Goal: Information Seeking & Learning: Learn about a topic

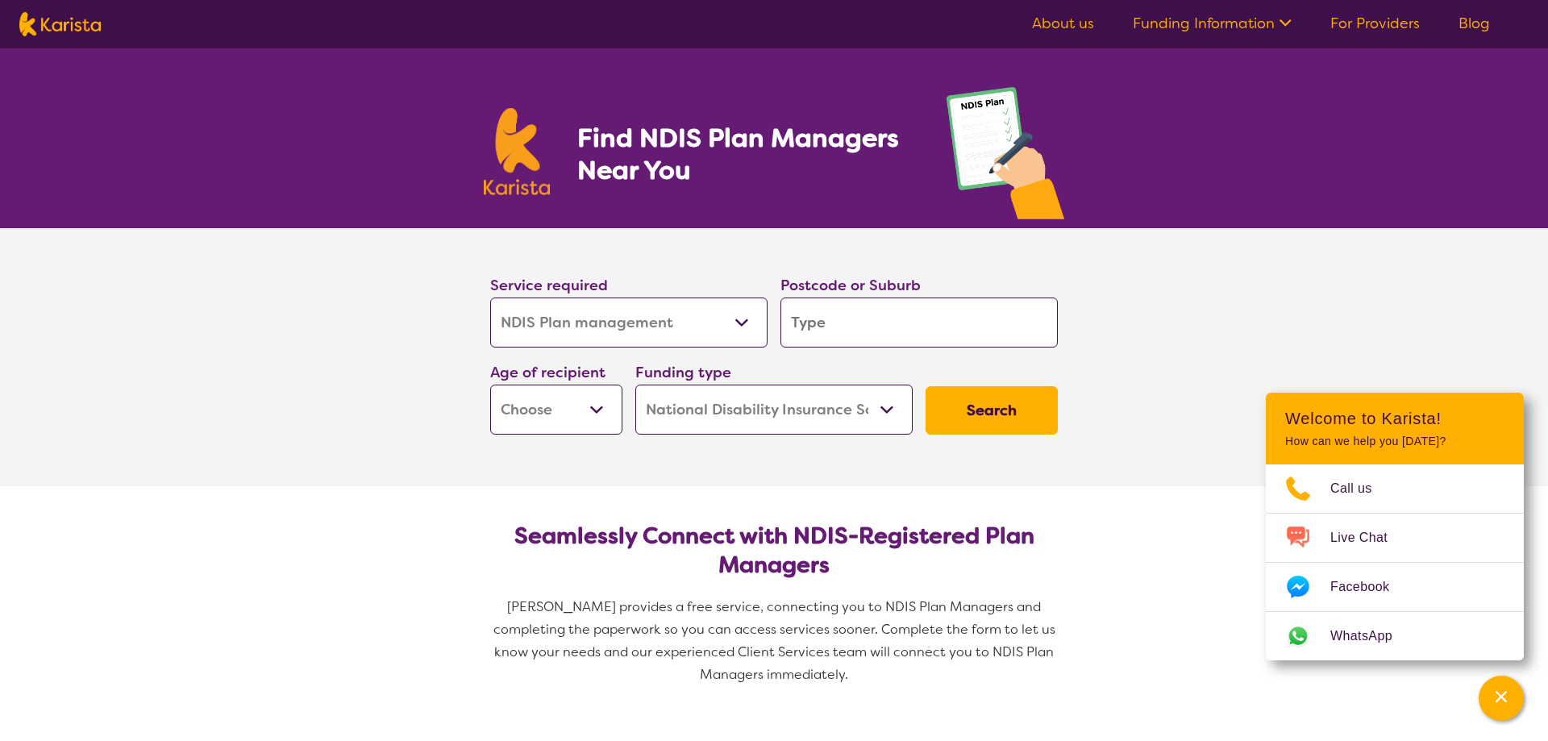
select select "NDIS Plan management"
select select "NDIS"
select select "NDIS Plan management"
select select "NDIS"
click at [862, 327] on input "search" at bounding box center [918, 323] width 277 height 50
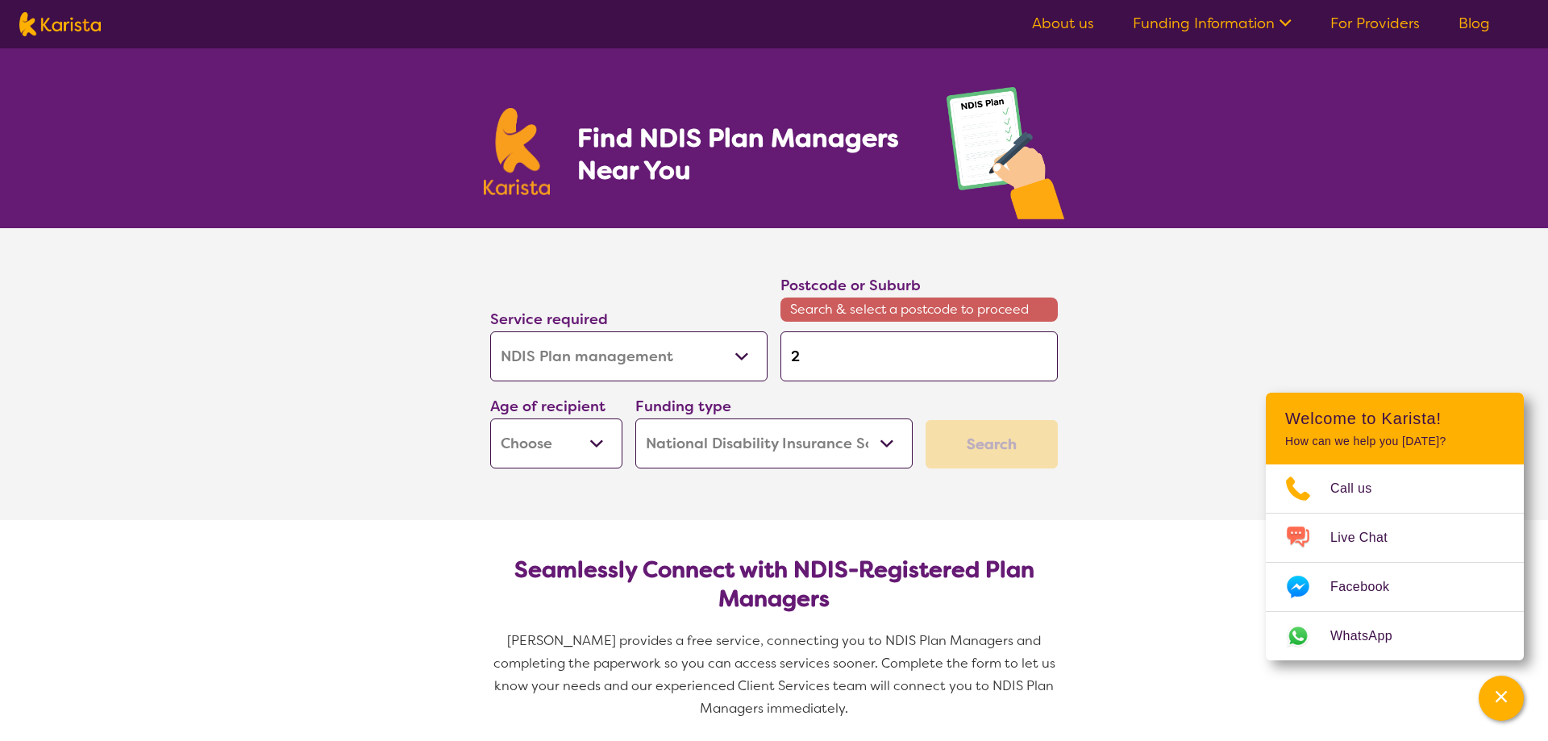
type input "2"
type input "27"
type input "274"
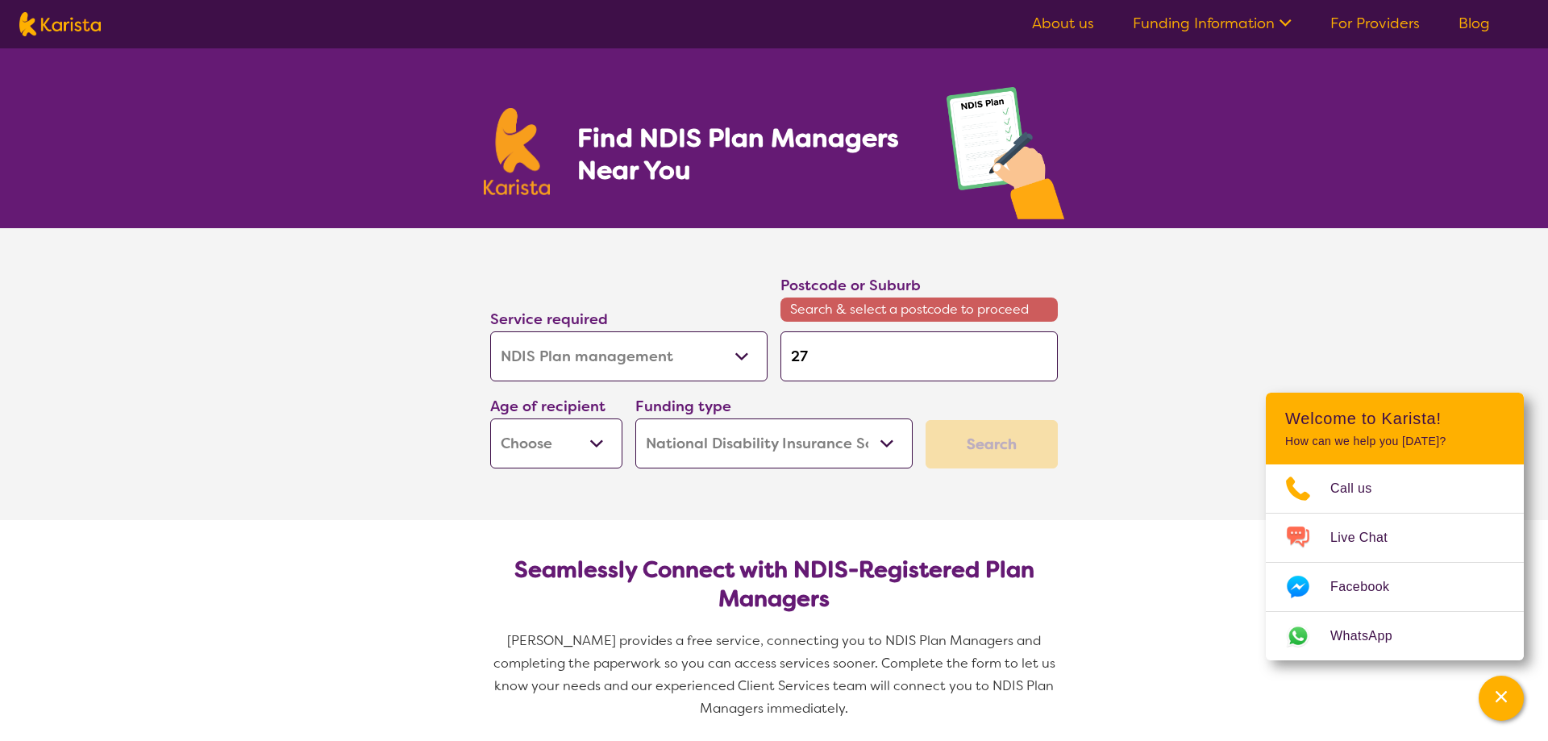
type input "274"
type input "2747"
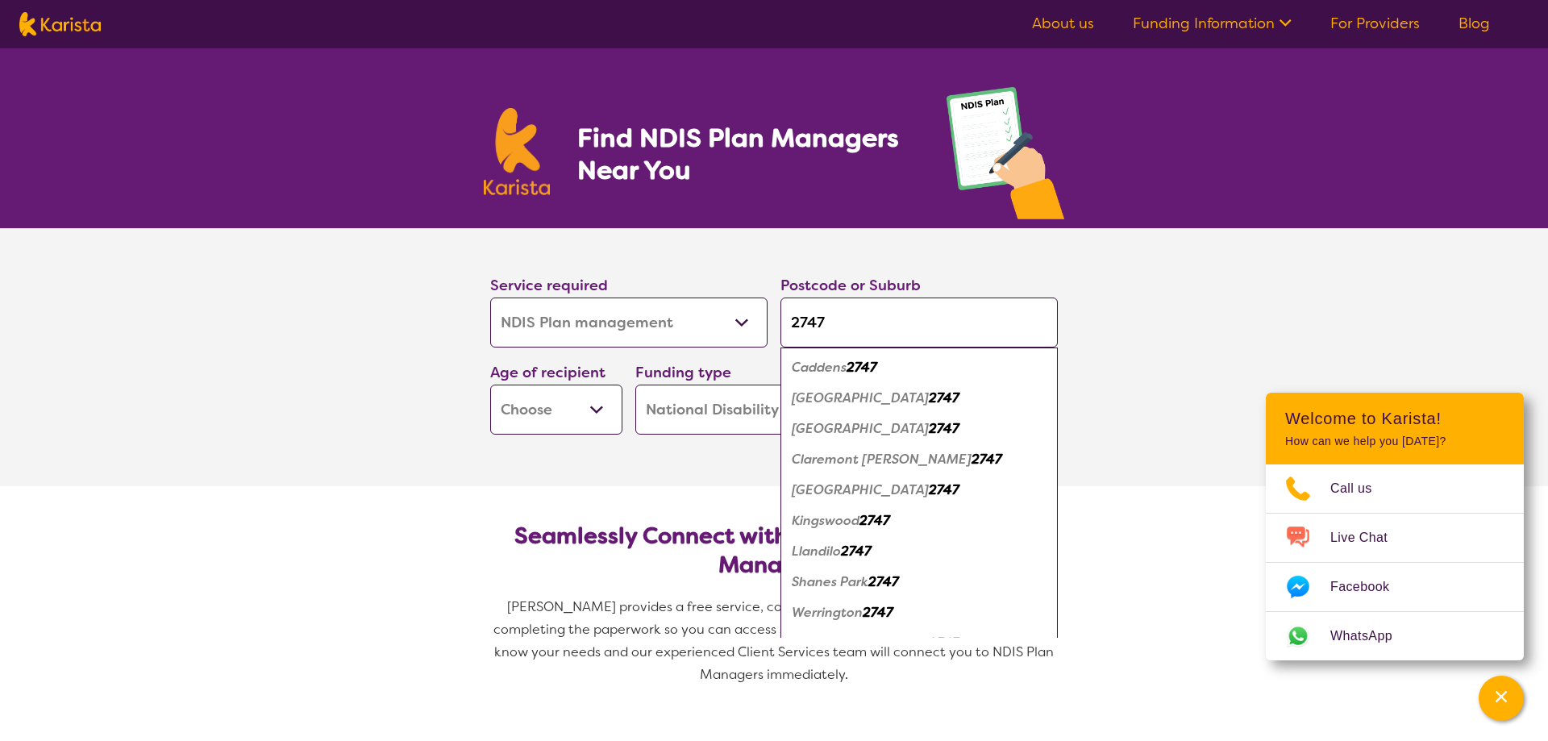
type input "2747"
click at [880, 491] on em "[GEOGRAPHIC_DATA]" at bounding box center [860, 489] width 137 height 17
click at [880, 491] on section "Seamlessly Connect with NDIS-Registered Plan Managers Karista provides a free s…" at bounding box center [773, 598] width 619 height 224
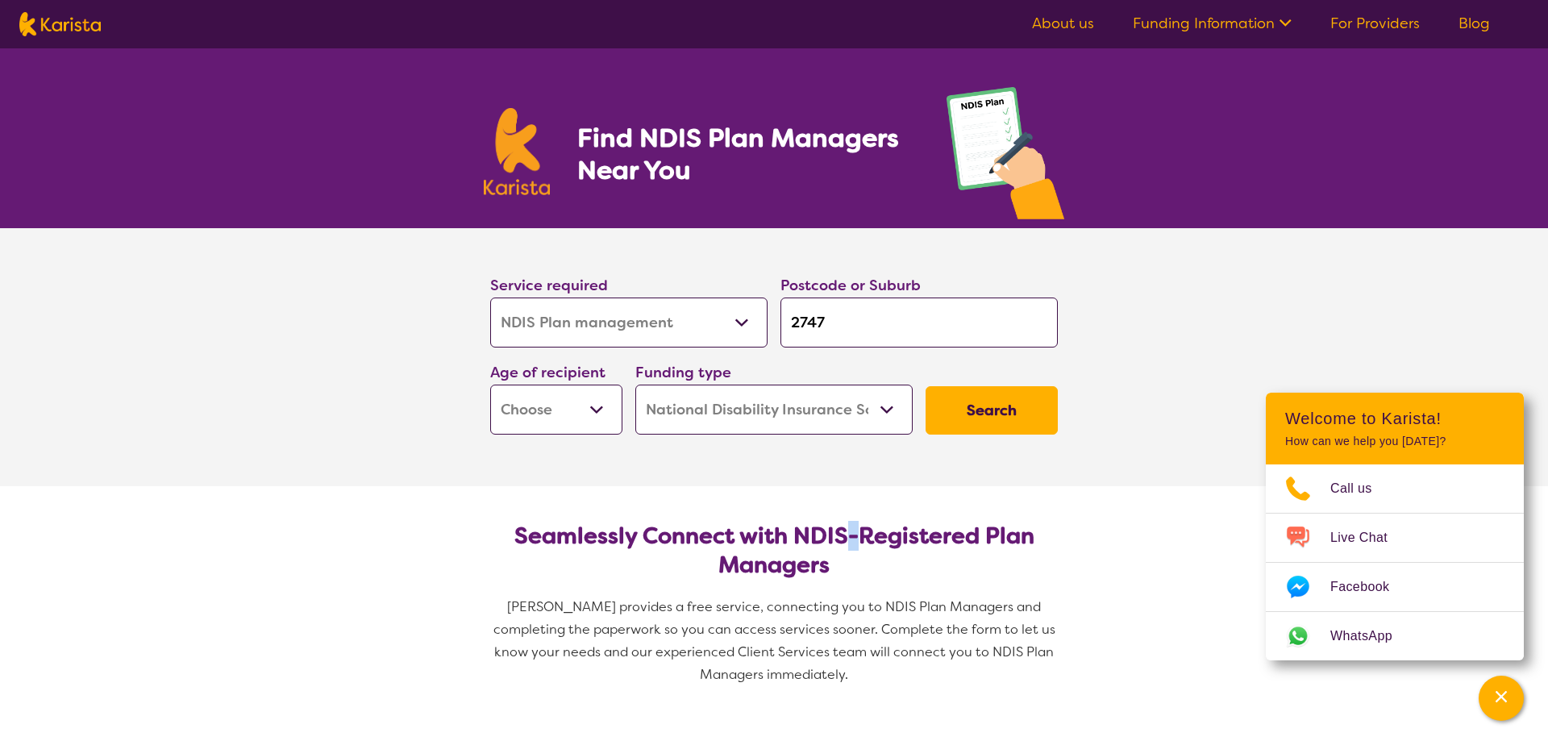
click at [983, 415] on button "Search" at bounding box center [992, 410] width 132 height 48
click at [984, 405] on button "Search" at bounding box center [992, 410] width 132 height 48
click at [490, 385] on select "Early Childhood - 0 to 9 Child - 10 to 11 Adolescent - 12 to 17 Adult - 18 to 6…" at bounding box center [556, 410] width 132 height 50
select select "AD"
click option "Adult - 18 to 64" at bounding box center [0, 0] width 0 height 0
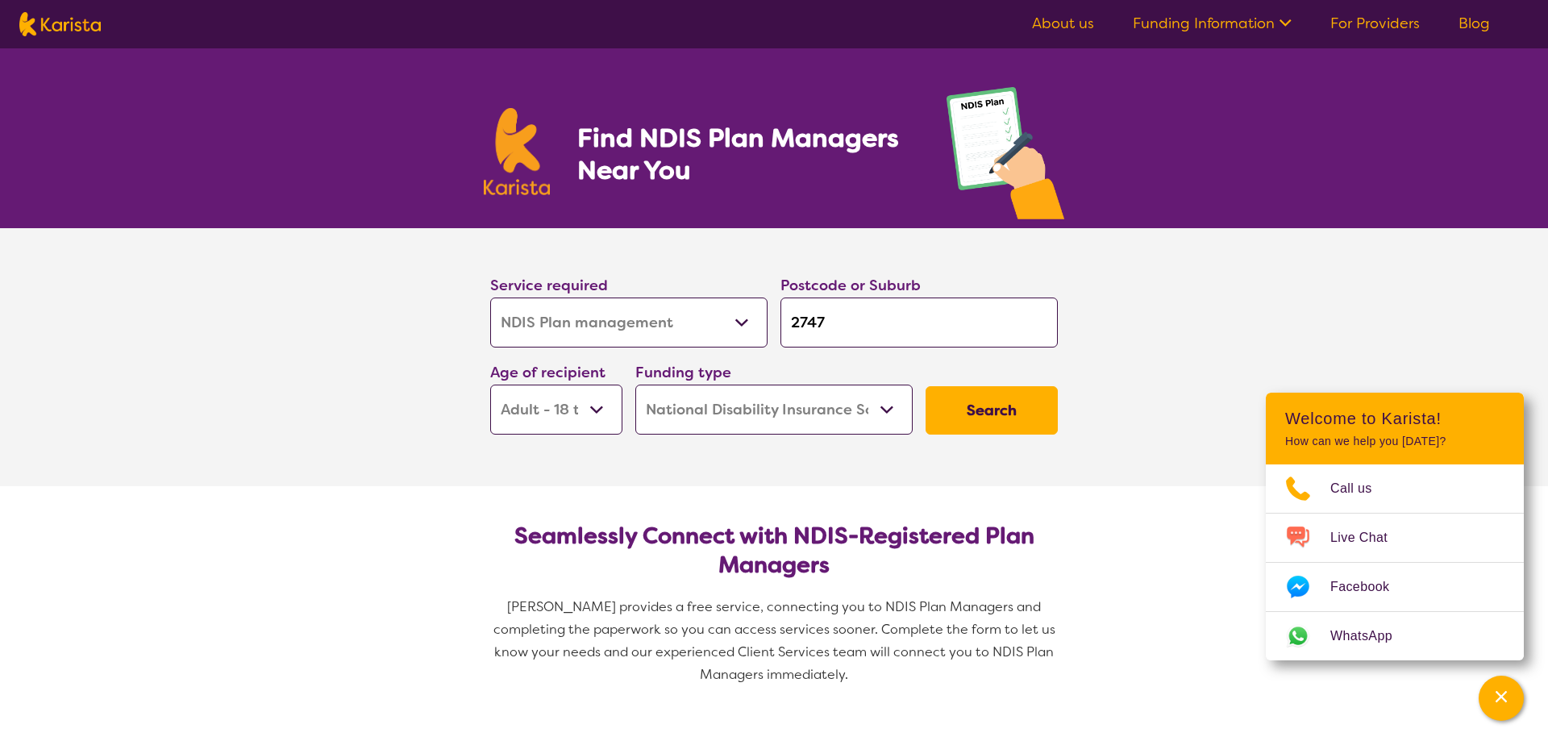
select select "AD"
click at [988, 411] on button "Search" at bounding box center [992, 410] width 132 height 48
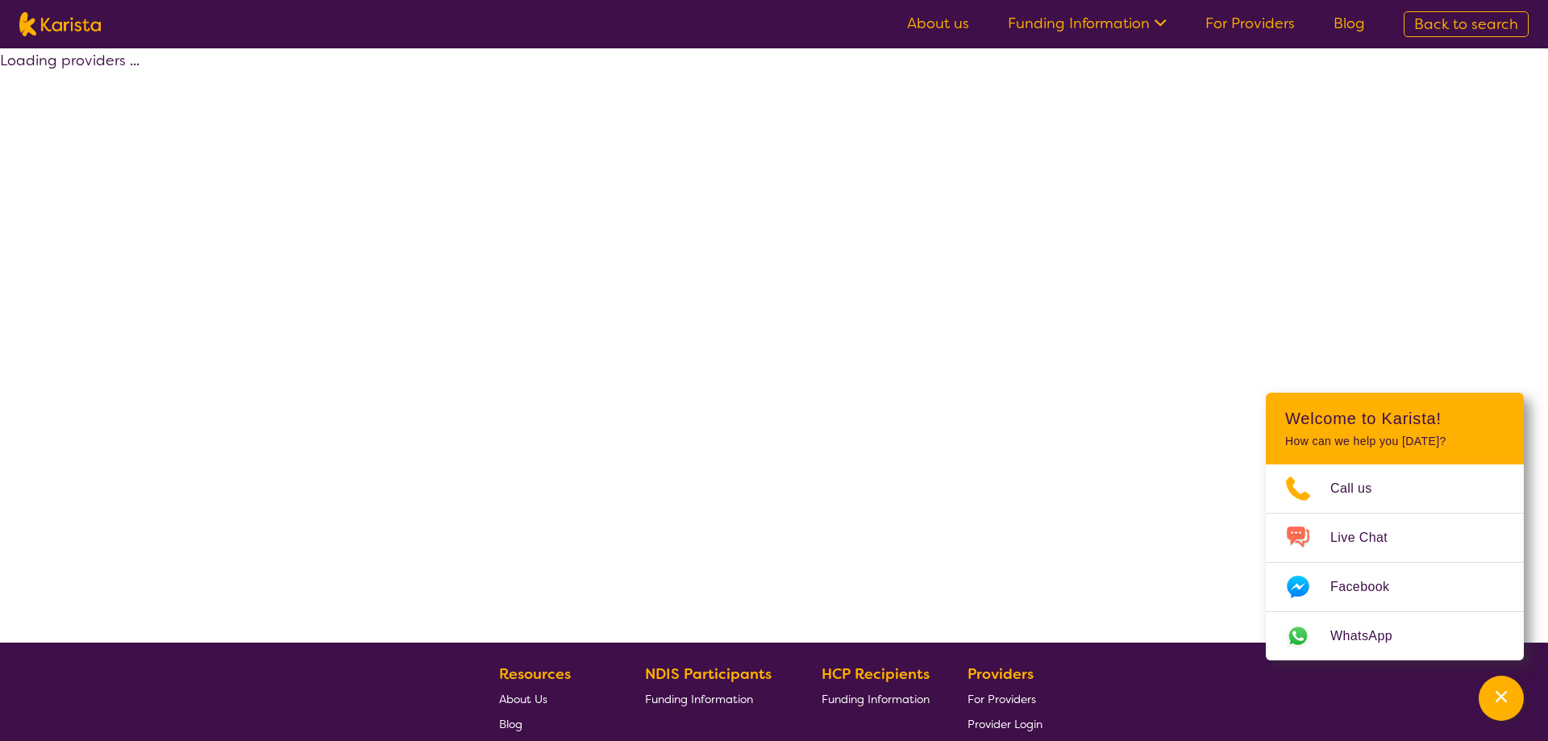
select select "by_score"
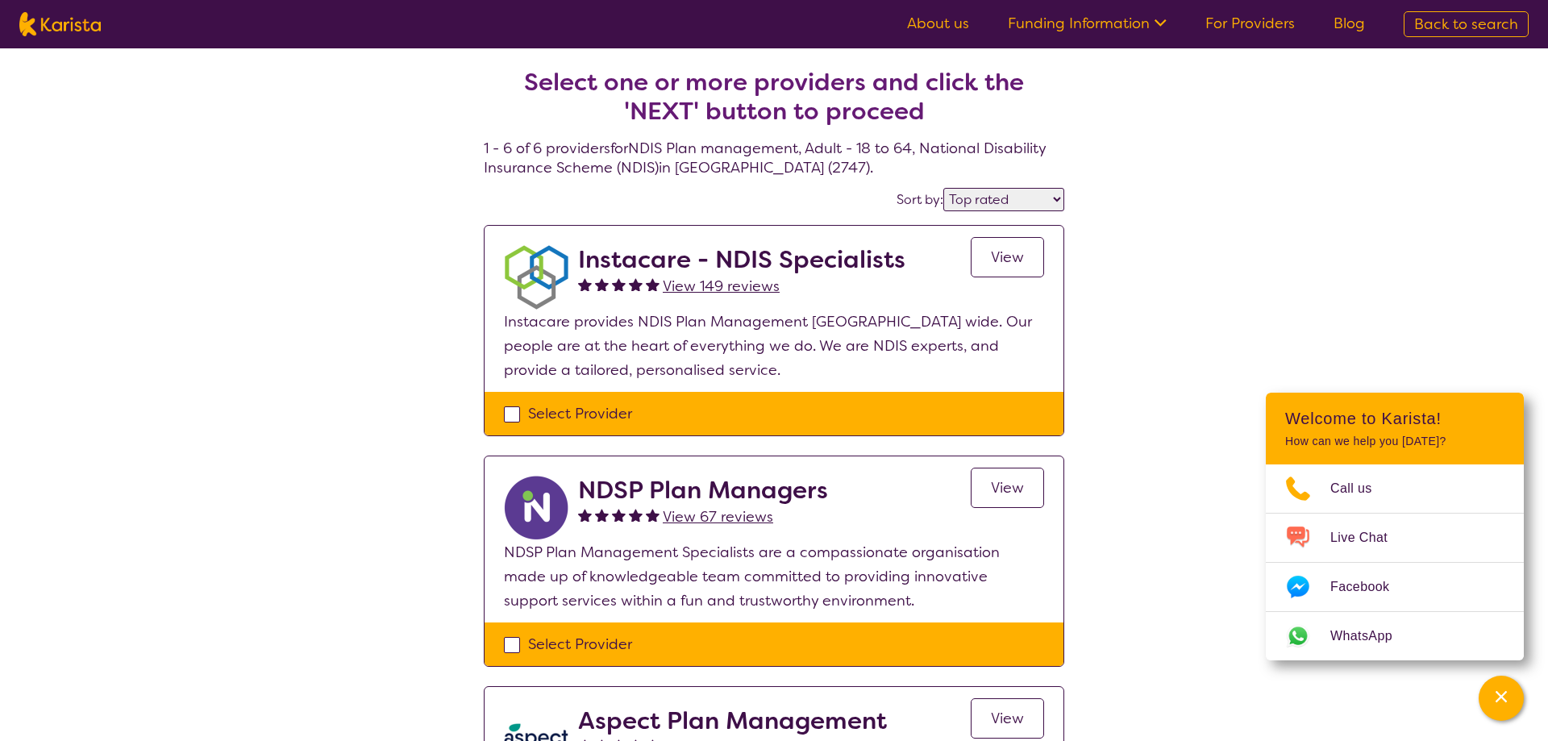
select select "NDIS Plan management"
select select "AD"
select select "NDIS"
select select "NDIS Plan management"
select select "AD"
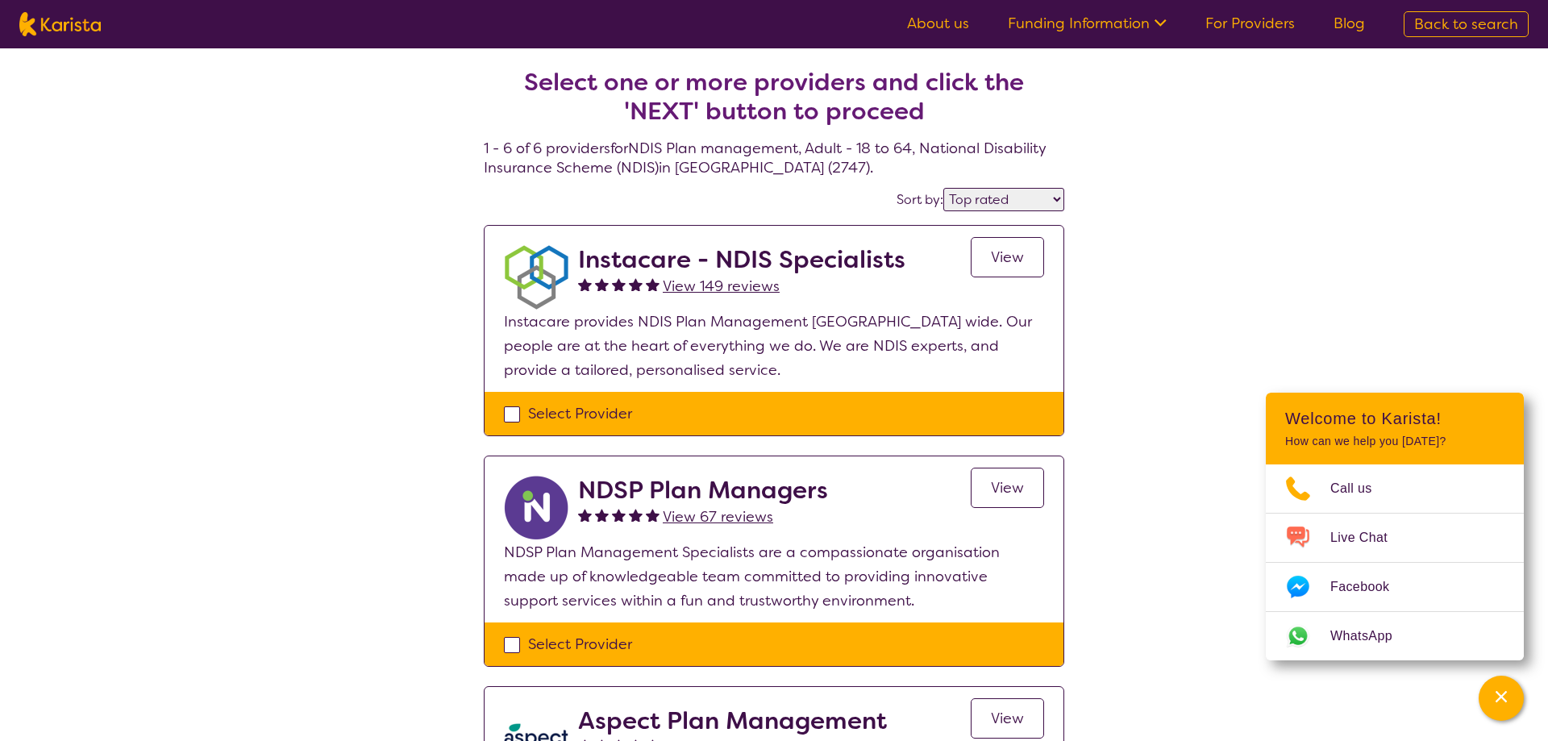
select select "NDIS"
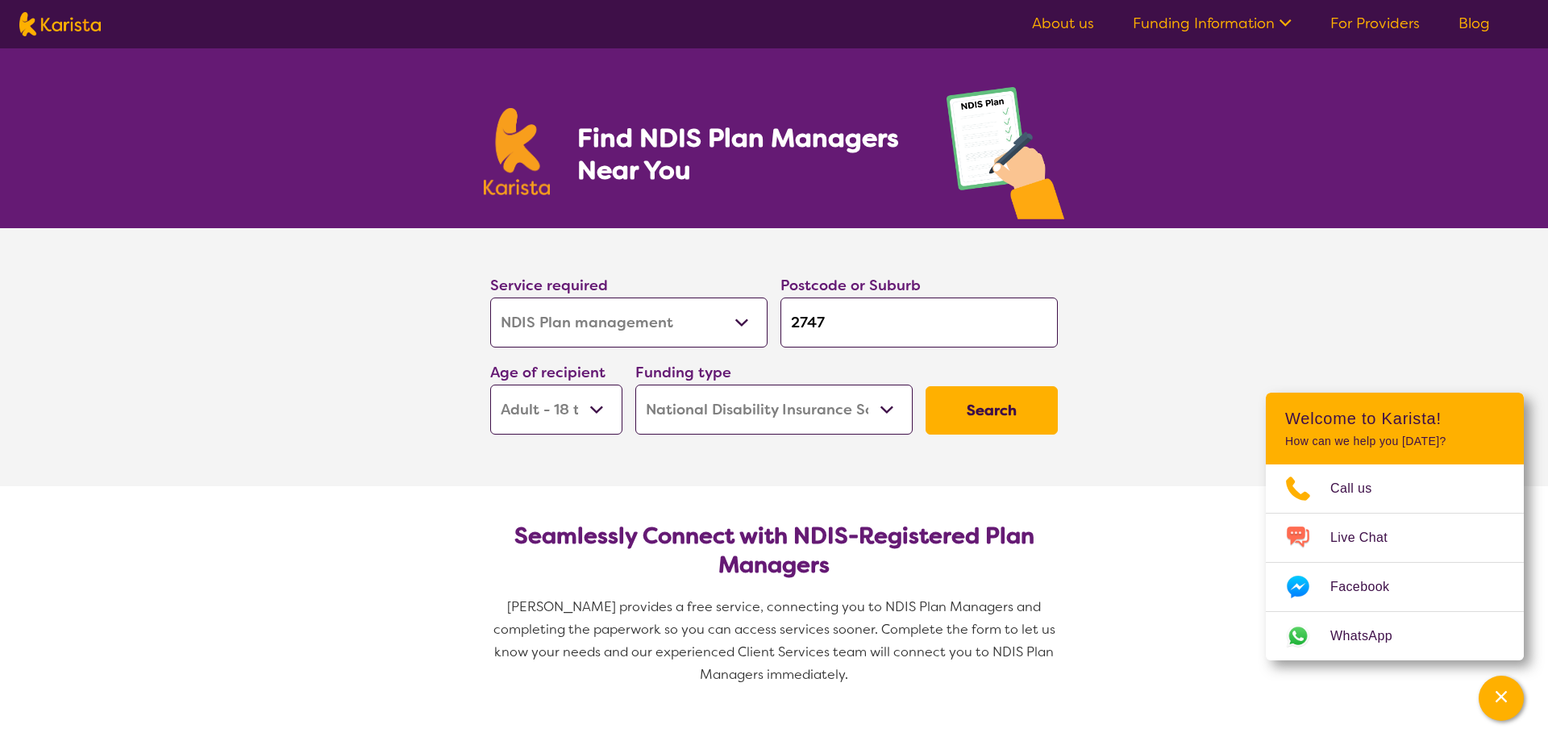
drag, startPoint x: 872, startPoint y: 316, endPoint x: 667, endPoint y: 321, distance: 205.6
click at [780, 321] on input "2747" at bounding box center [918, 323] width 277 height 50
type input "2"
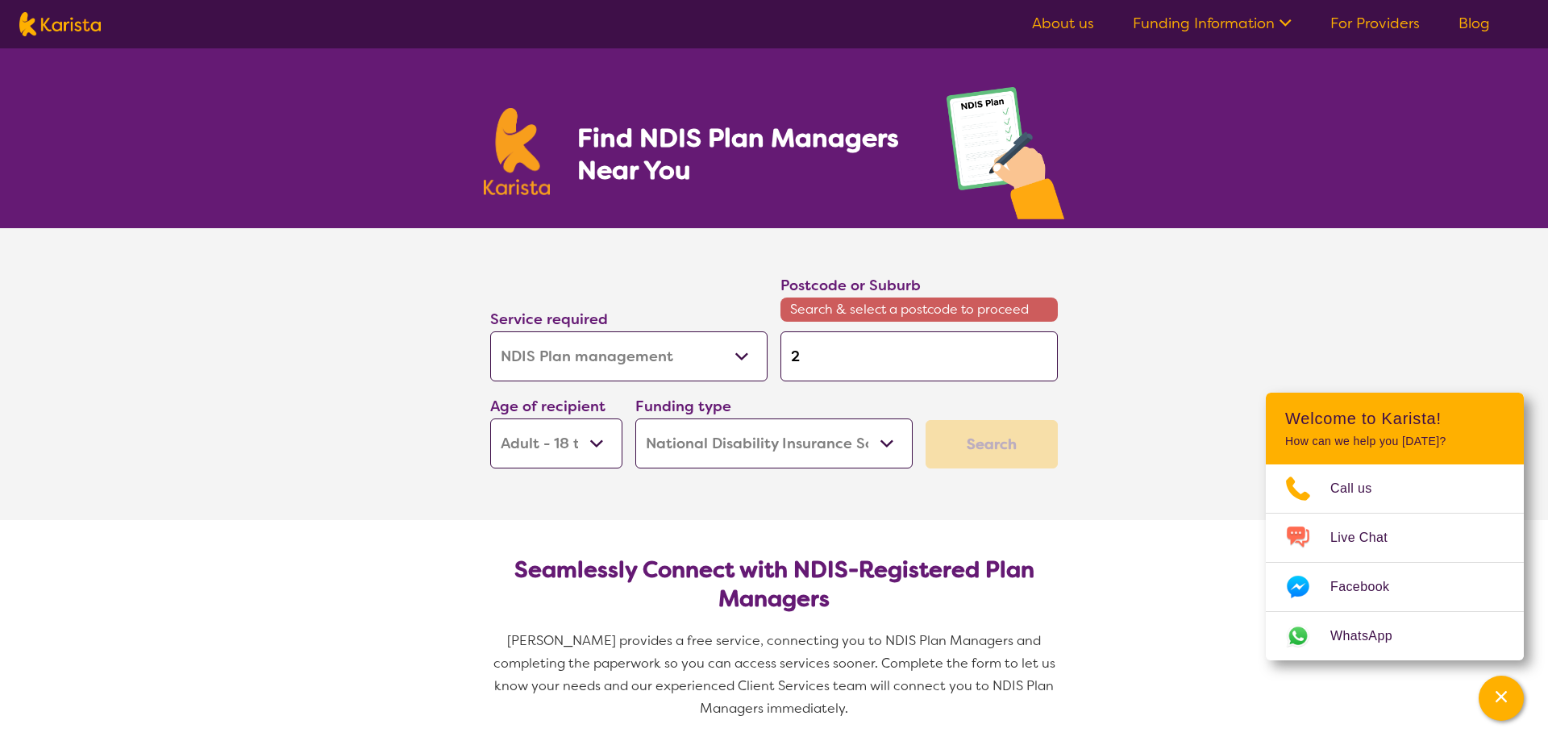
type input "25"
type input "256"
type input "2564"
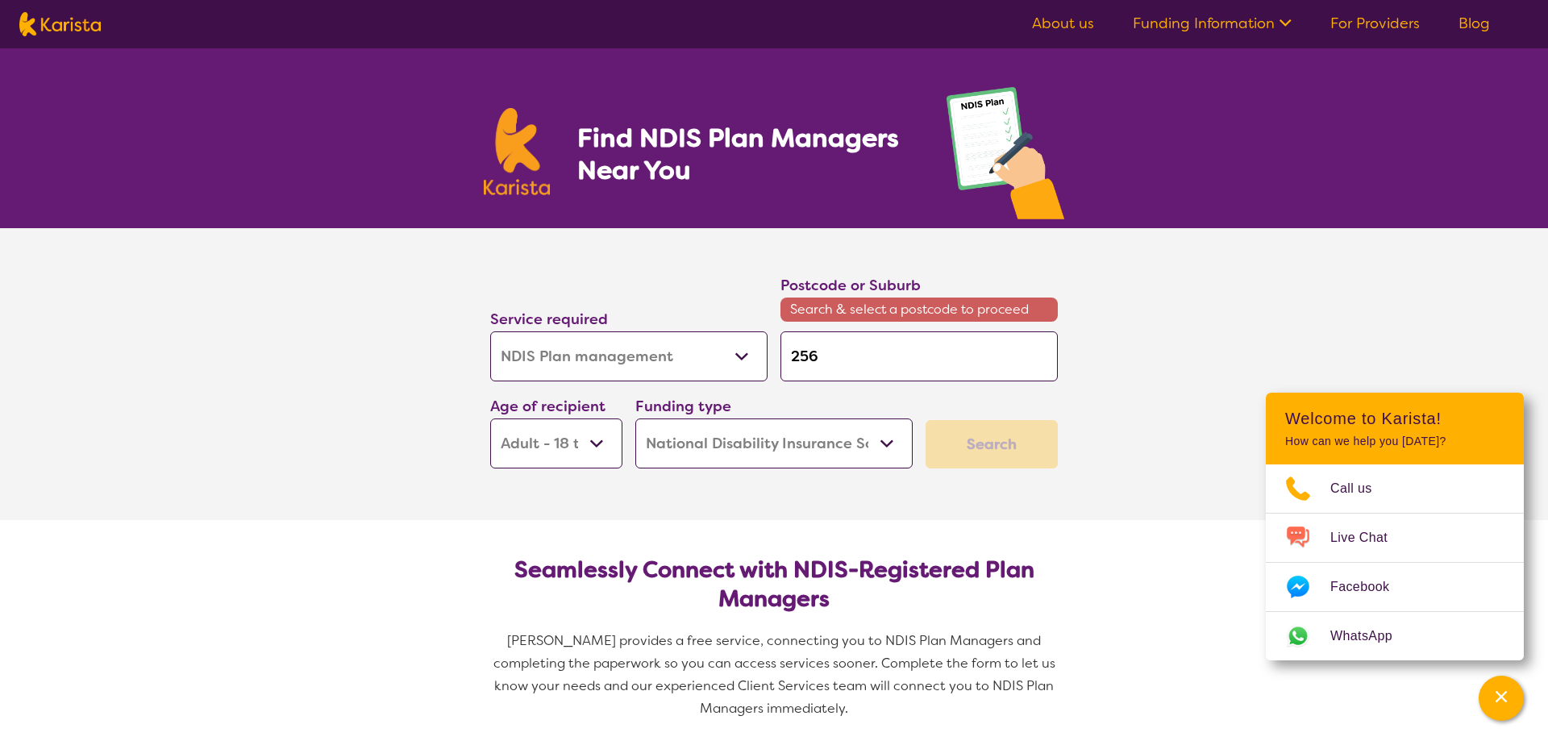
type input "2564"
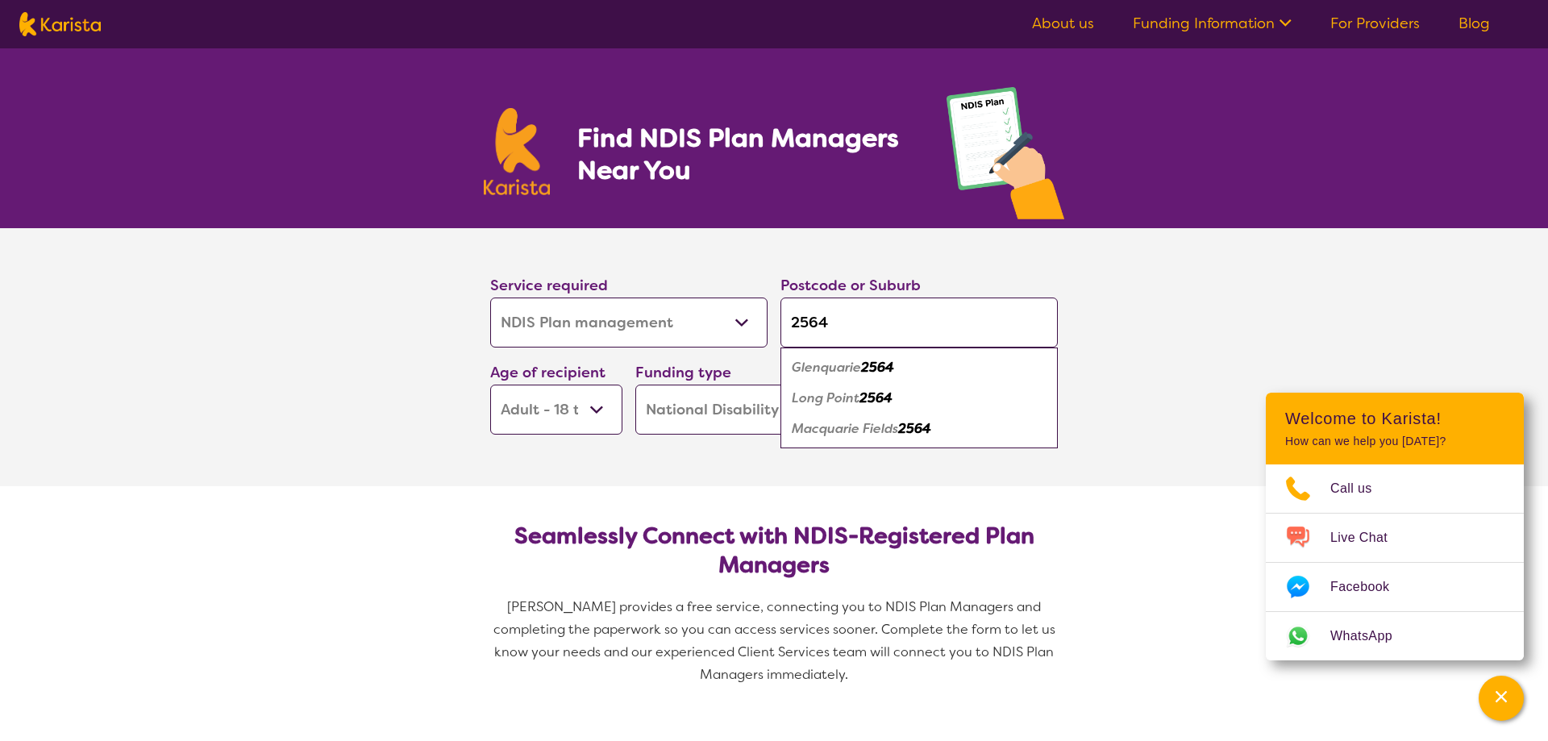
type input "2564"
click at [830, 426] on em "Macquarie Fields" at bounding box center [845, 428] width 106 height 17
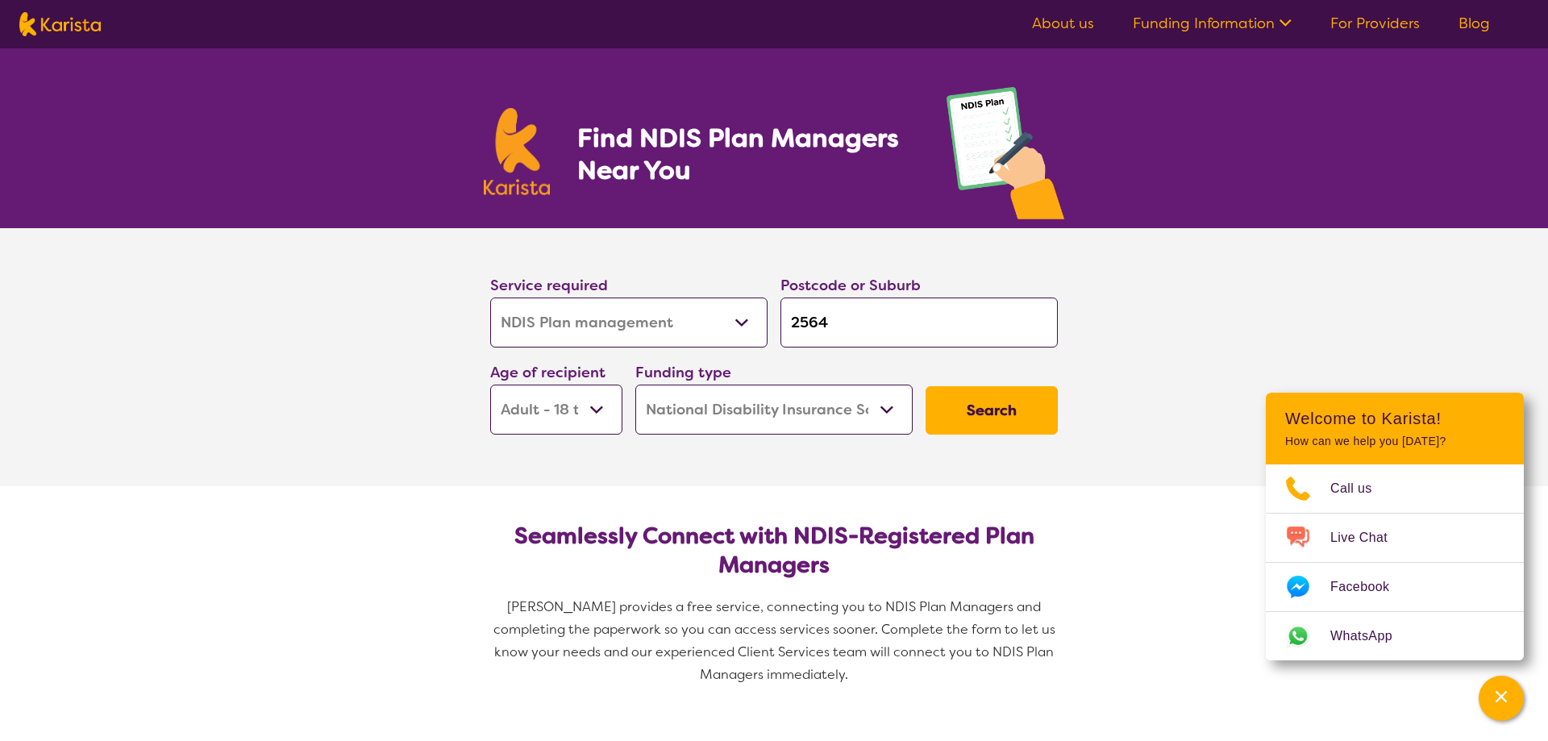
click at [989, 403] on button "Search" at bounding box center [992, 410] width 132 height 48
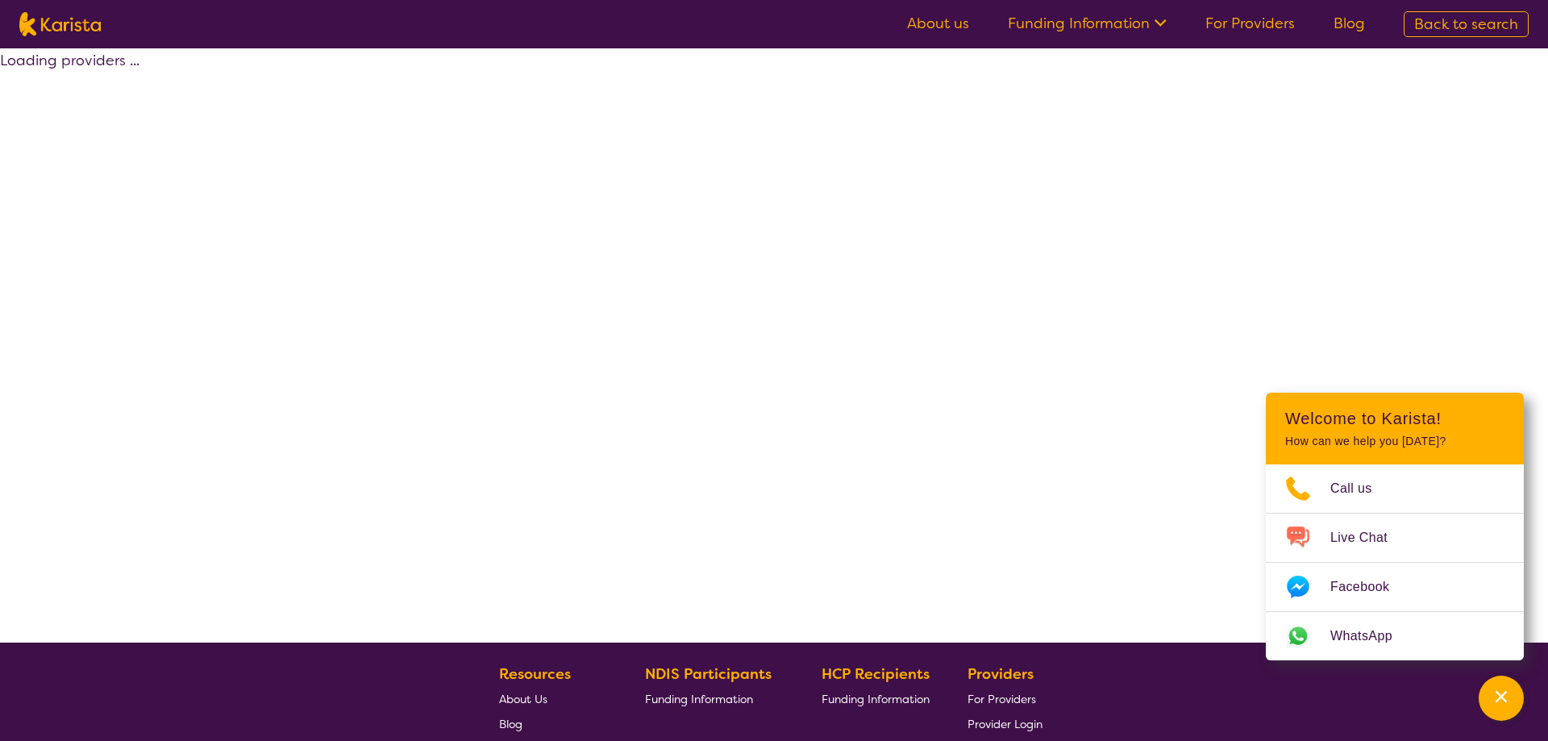
select select "by_score"
